Goal: Task Accomplishment & Management: Use online tool/utility

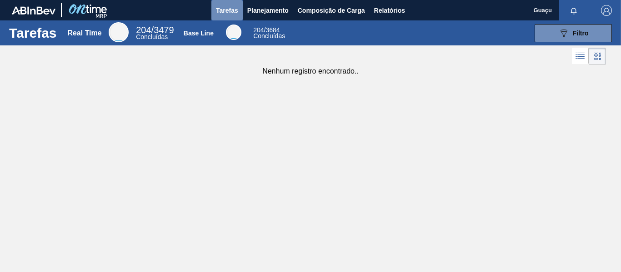
click at [230, 13] on span "Tarefas" at bounding box center [227, 10] width 22 height 11
click at [257, 11] on span "Planejamento" at bounding box center [267, 10] width 41 height 11
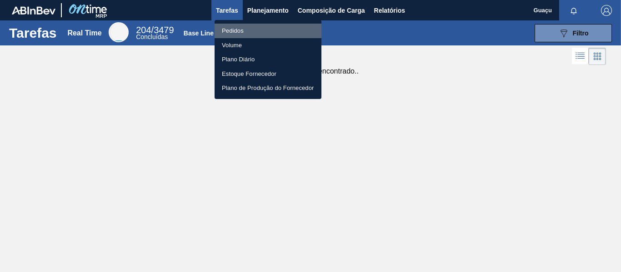
click at [229, 32] on li "Pedidos" at bounding box center [267, 31] width 107 height 15
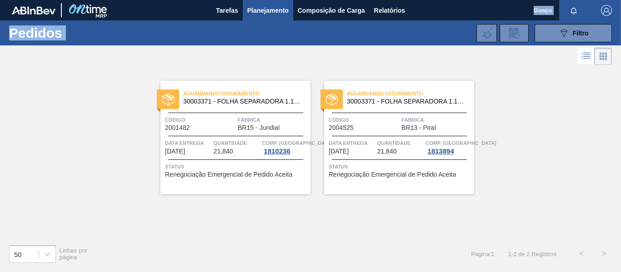
drag, startPoint x: 229, startPoint y: 32, endPoint x: 452, endPoint y: 8, distance: 223.5
click at [452, 8] on main "Tarefas Planejamento Composição de Carga Relatórios Guaçu Marcar todas como lid…" at bounding box center [310, 136] width 621 height 272
click at [570, 92] on div "Aguardando Faturamento 30003371 - FOLHA SEPARADORA 1.175 mm x 980 mm; Código 20…" at bounding box center [310, 152] width 621 height 170
click at [562, 59] on div at bounding box center [310, 56] width 621 height 22
